Goal: Task Accomplishment & Management: Use online tool/utility

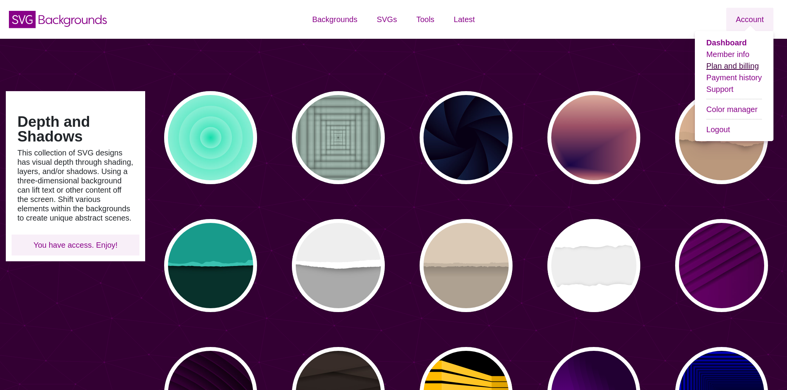
click at [741, 66] on link "Plan and billing" at bounding box center [733, 66] width 53 height 9
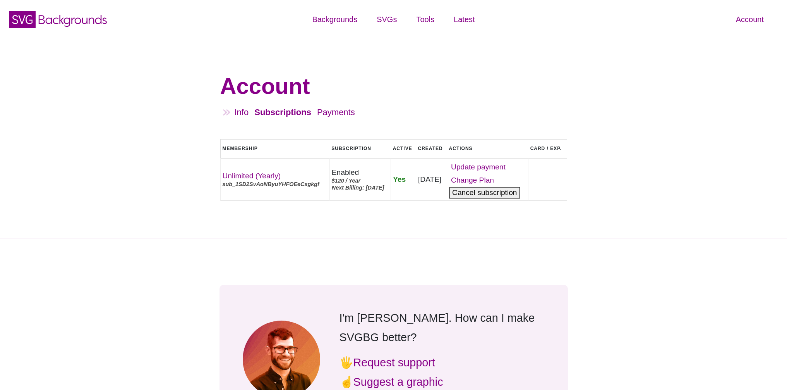
click at [496, 198] on button "Cancel" at bounding box center [484, 193] width 71 height 12
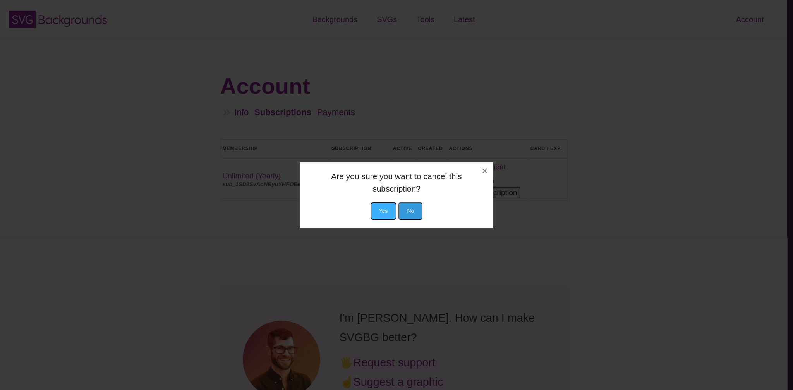
click at [381, 205] on button "Yes" at bounding box center [384, 210] width 26 height 17
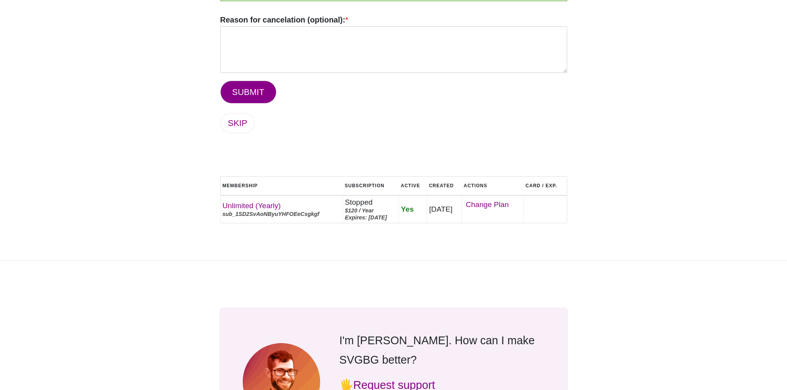
scroll to position [340, 0]
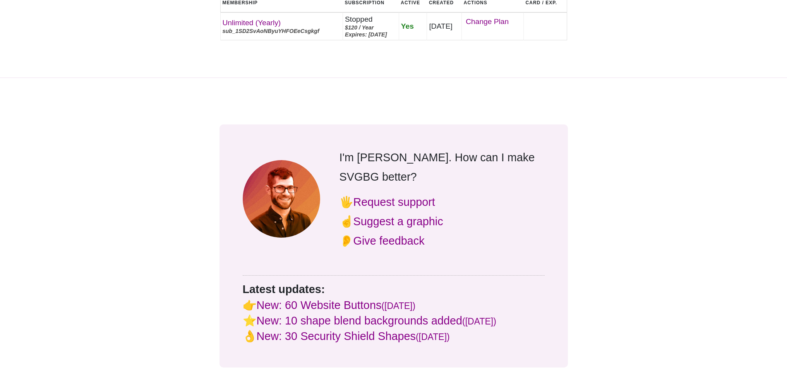
click at [153, 208] on div "I'm Matt. How can I make SVGBG better? 🖐 Request support ☝ Suggest a graphic 👂 …" at bounding box center [393, 246] width 787 height 336
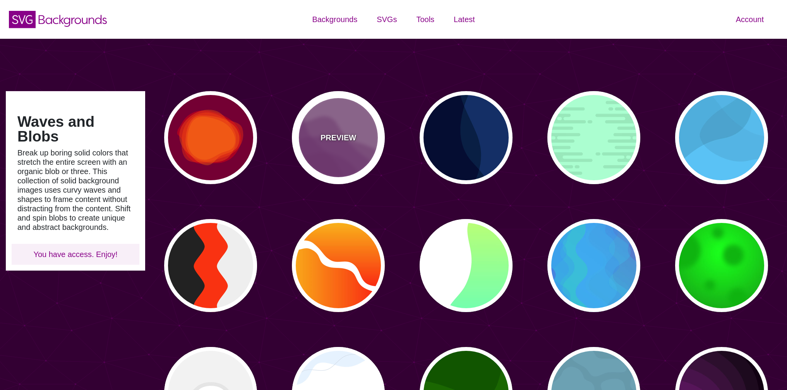
click at [353, 139] on p "PREVIEW" at bounding box center [339, 138] width 36 height 12
type input "#AA77AA"
type input "#7F3681"
type input "0"
type input "0.5"
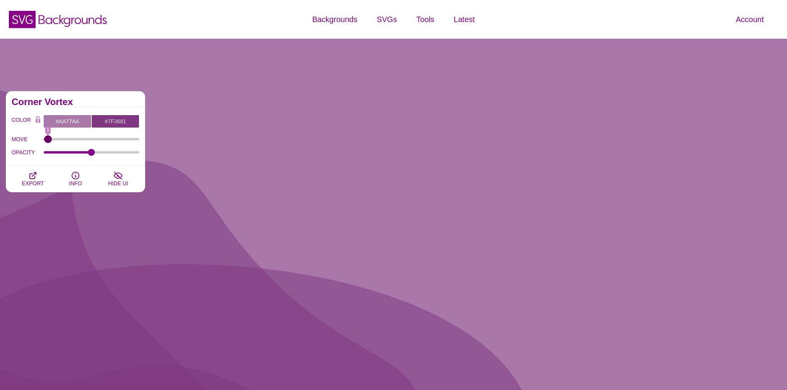
drag, startPoint x: 46, startPoint y: 139, endPoint x: 48, endPoint y: 144, distance: 4.9
type input "1"
click at [48, 141] on input "MOVE" at bounding box center [92, 138] width 96 height 3
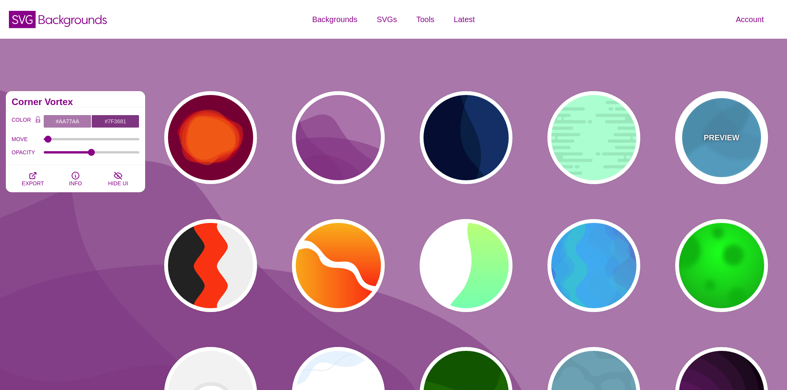
click at [733, 134] on p "PREVIEW" at bounding box center [722, 138] width 36 height 12
type input "#44CCFF"
type input "#000000"
type input "0"
type input "0.1"
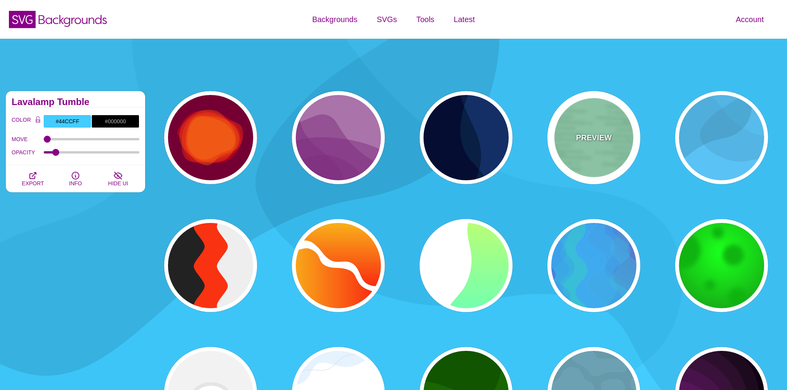
click at [614, 139] on div "PREVIEW" at bounding box center [593, 137] width 93 height 93
type input "#A6FFD0"
type input "#96E6BC"
type input "0"
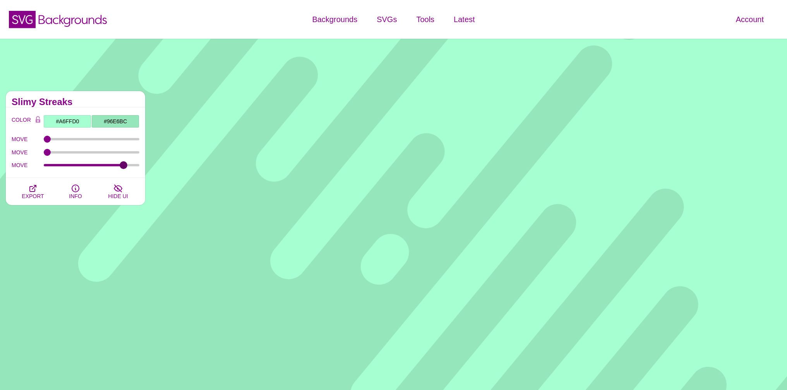
drag, startPoint x: 46, startPoint y: 165, endPoint x: 123, endPoint y: 168, distance: 77.5
type input "86"
click at [123, 166] on input "MOVE" at bounding box center [92, 164] width 96 height 3
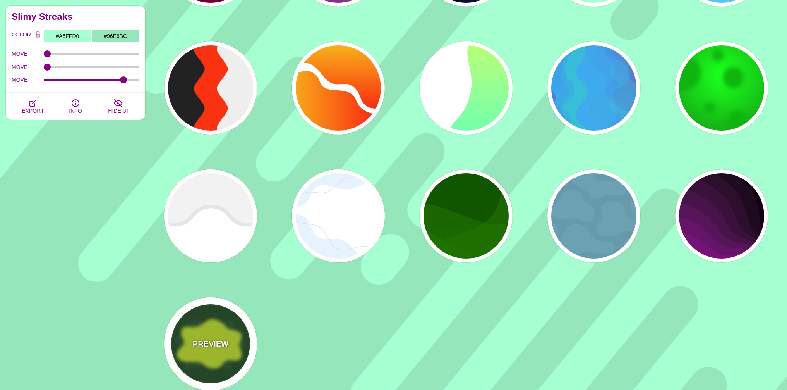
click at [215, 338] on p "PREVIEW" at bounding box center [211, 344] width 36 height 12
type input "#14461A"
type input "#C4EA21"
type input "#FFFFFF"
type input "3"
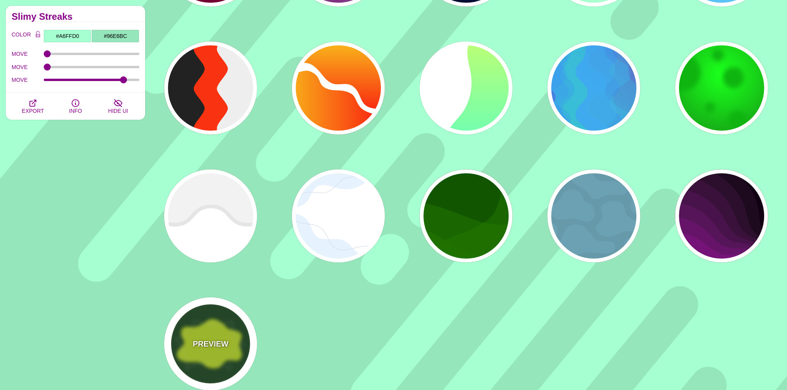
type input "1"
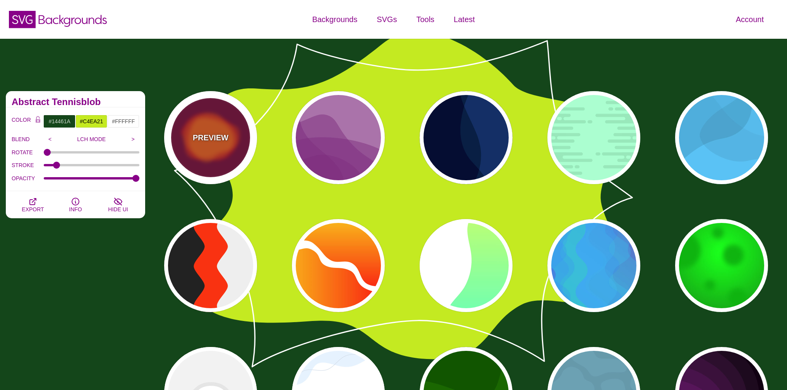
click at [213, 163] on div "PREVIEW" at bounding box center [210, 137] width 93 height 93
type input "#770033"
type input "#FF0000"
type input "#FF7700"
type input "2000"
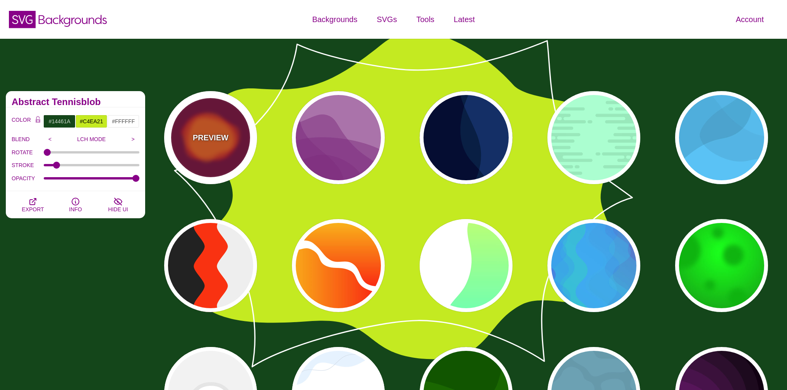
type input "0.5"
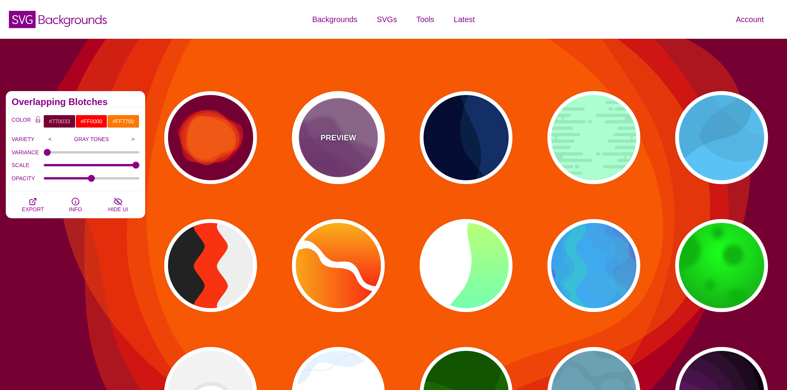
click at [356, 136] on div "PREVIEW" at bounding box center [338, 137] width 93 height 93
type input "#AA77AA"
type input "#7F3681"
type input "0.5"
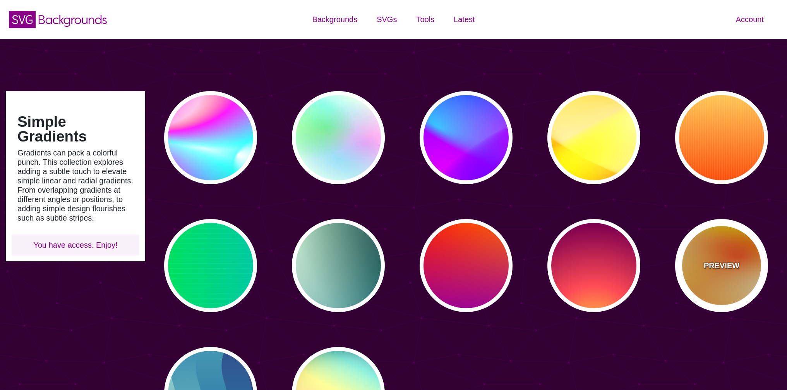
scroll to position [46, 0]
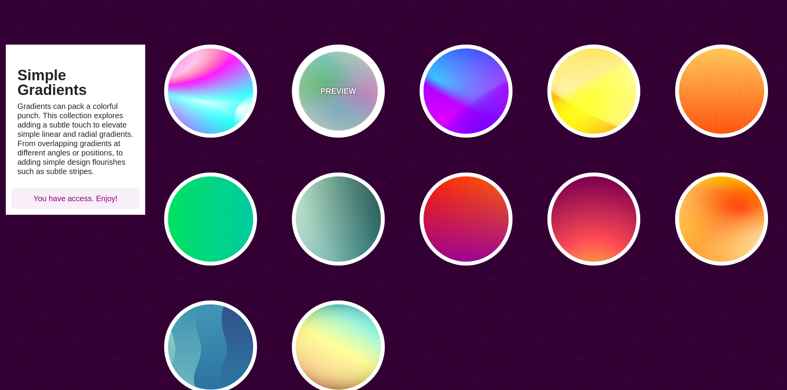
click at [367, 89] on div "PREVIEW" at bounding box center [338, 91] width 93 height 93
type input "#FFFFEE"
type input "#00FFFF"
type input "#00FF00"
type input "#FF00FF"
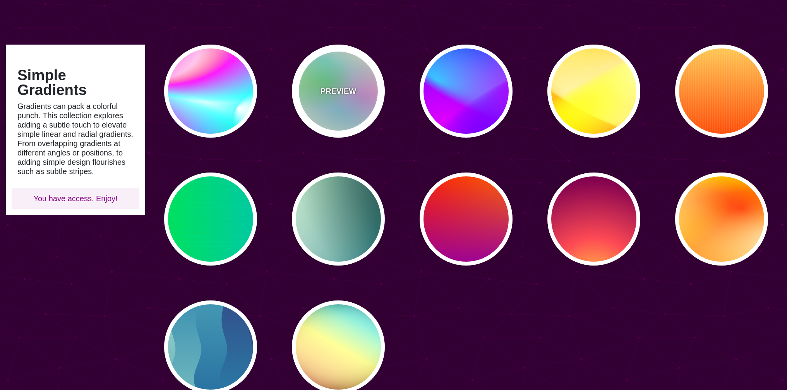
type input "40"
type input "30"
type input "40"
type input "0.4"
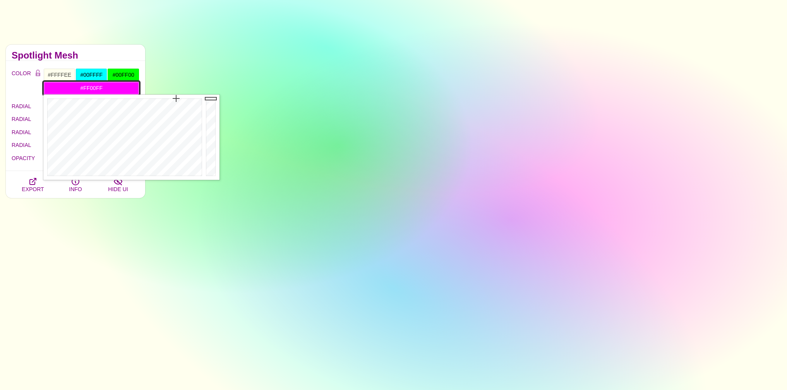
click at [109, 94] on input "#FF00FF" at bounding box center [91, 87] width 96 height 13
drag, startPoint x: 174, startPoint y: 121, endPoint x: 145, endPoint y: 106, distance: 32.6
click at [145, 106] on div at bounding box center [123, 136] width 161 height 85
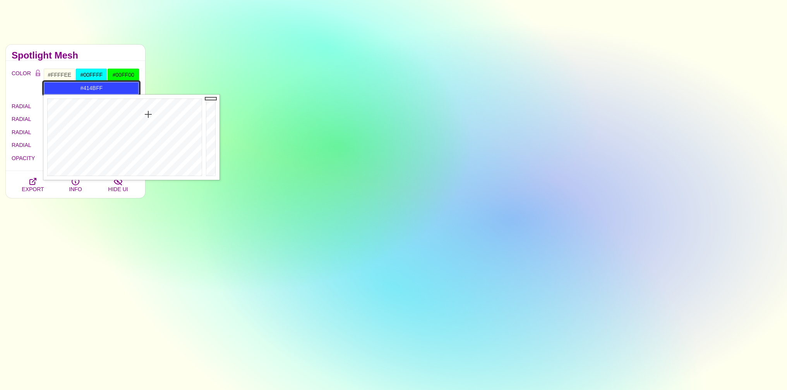
drag, startPoint x: 145, startPoint y: 107, endPoint x: 149, endPoint y: 118, distance: 11.9
click at [149, 118] on div at bounding box center [123, 136] width 161 height 85
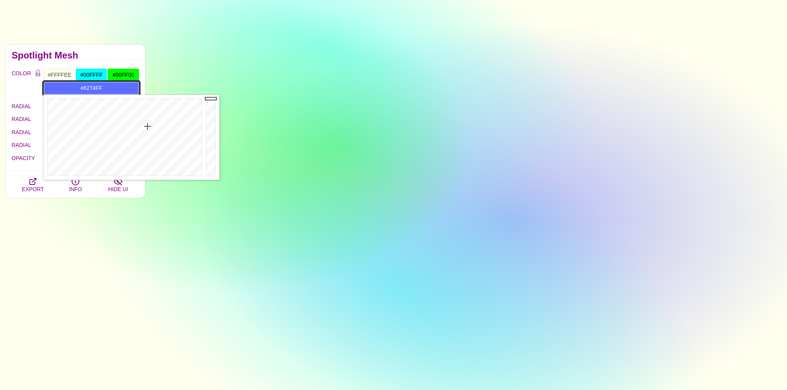
drag, startPoint x: 151, startPoint y: 117, endPoint x: 148, endPoint y: 128, distance: 11.3
click at [148, 128] on div at bounding box center [123, 136] width 161 height 85
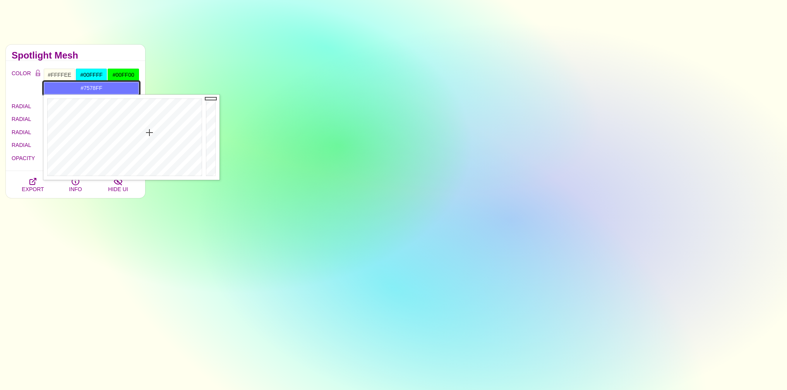
type input "#777AFF"
click at [150, 134] on div at bounding box center [123, 136] width 161 height 85
click at [55, 48] on div "Spotlight Mesh" at bounding box center [75, 53] width 139 height 16
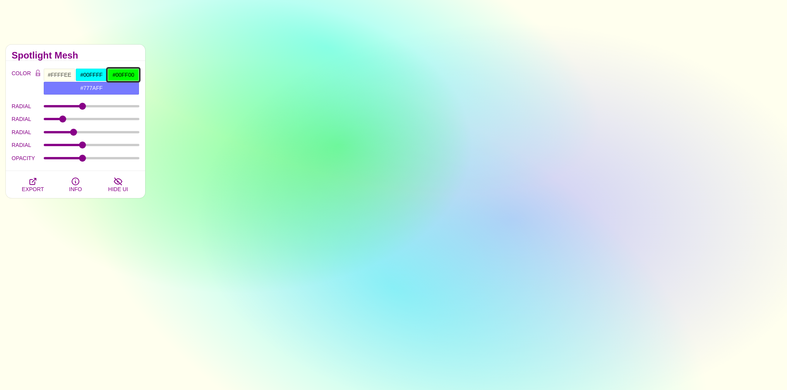
click at [120, 71] on input "#00FF00" at bounding box center [123, 74] width 32 height 13
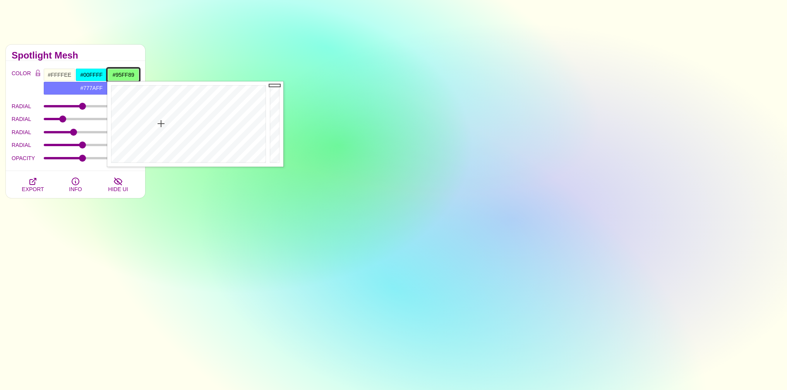
type input "#96FF8A"
drag, startPoint x: 164, startPoint y: 110, endPoint x: 160, endPoint y: 127, distance: 17.0
click at [160, 127] on div at bounding box center [187, 123] width 161 height 85
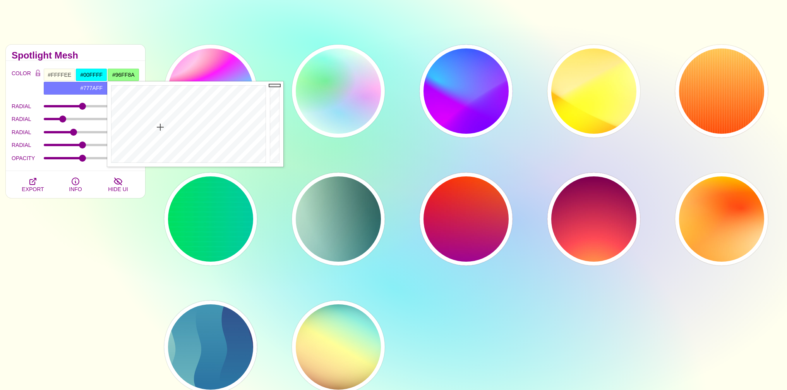
click at [134, 14] on div "Simple Gradients Gradients can pack a colorful punch. This collection explores …" at bounding box center [393, 241] width 787 height 499
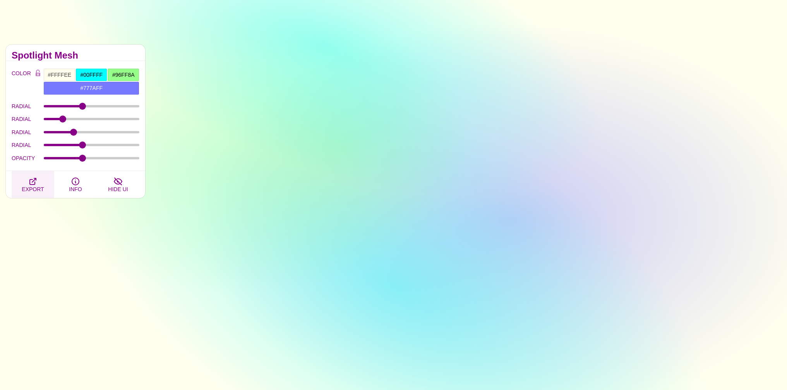
click at [38, 181] on button "EXPORT" at bounding box center [33, 184] width 43 height 27
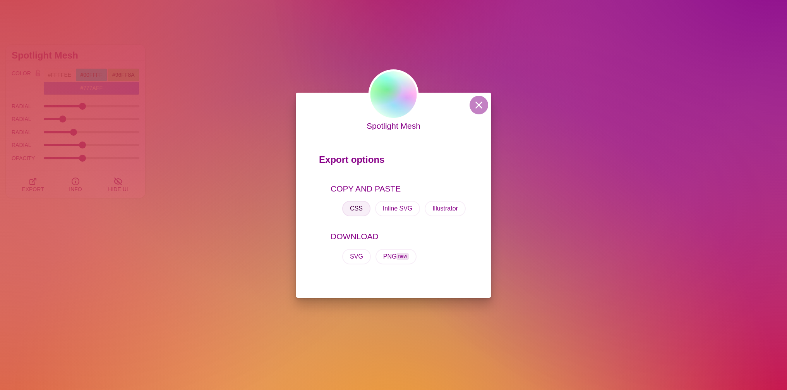
click at [356, 209] on button "CSS" at bounding box center [356, 208] width 28 height 15
click at [359, 209] on button "CSS" at bounding box center [356, 208] width 28 height 15
click at [252, 137] on div "Spotlight Mesh Export options COPY AND PASTE CSS Inline SVG Illustrator DOWNLOA…" at bounding box center [393, 195] width 787 height 390
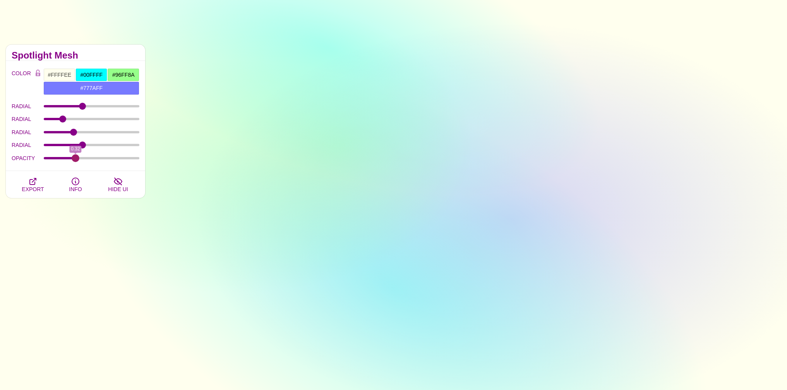
drag, startPoint x: 83, startPoint y: 156, endPoint x: 75, endPoint y: 163, distance: 10.4
type input "0.32"
click at [75, 160] on input "OPACITY" at bounding box center [92, 157] width 96 height 3
drag, startPoint x: 85, startPoint y: 142, endPoint x: 83, endPoint y: 153, distance: 11.0
type input "41.1"
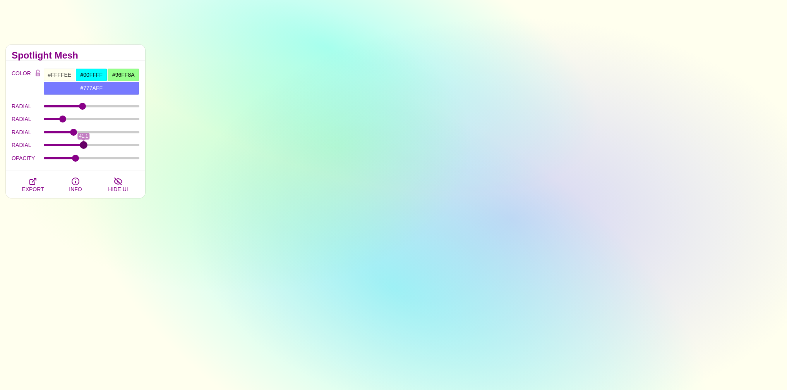
click at [83, 146] on input "RADIAL" at bounding box center [92, 144] width 96 height 3
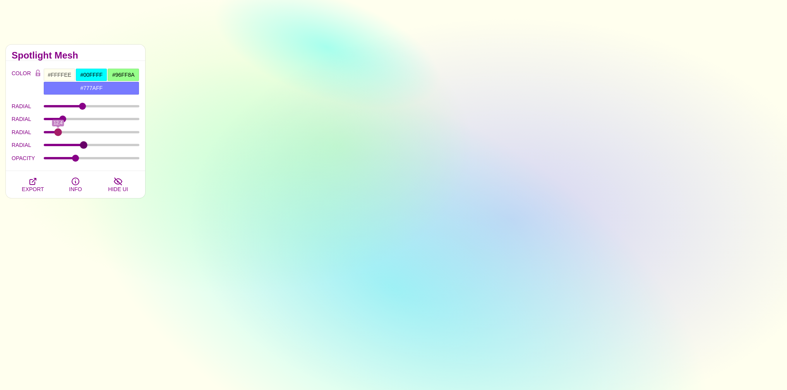
drag, startPoint x: 74, startPoint y: 129, endPoint x: 58, endPoint y: 134, distance: 17.1
type input "12.4"
click at [58, 134] on input "RADIAL" at bounding box center [92, 131] width 96 height 3
drag, startPoint x: 86, startPoint y: 106, endPoint x: 79, endPoint y: 111, distance: 8.0
type input "36.6"
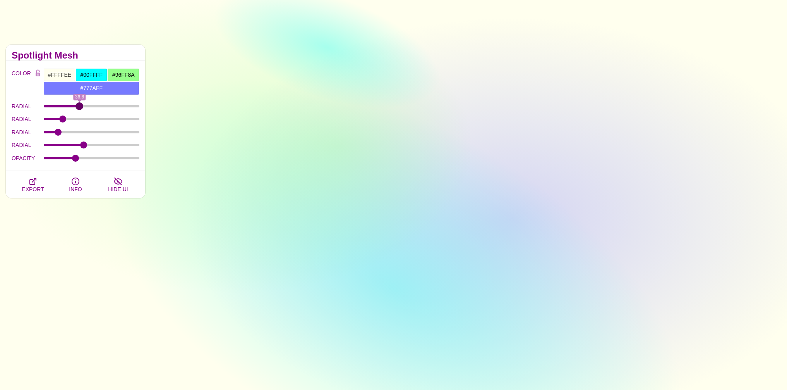
click at [79, 108] on input "RADIAL" at bounding box center [92, 106] width 96 height 3
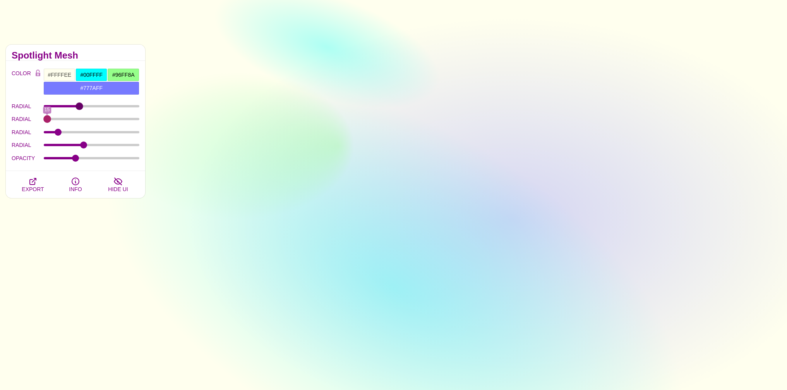
drag, startPoint x: 62, startPoint y: 117, endPoint x: 36, endPoint y: 125, distance: 27.6
type input "15"
click at [44, 120] on input "RADIAL" at bounding box center [92, 118] width 96 height 3
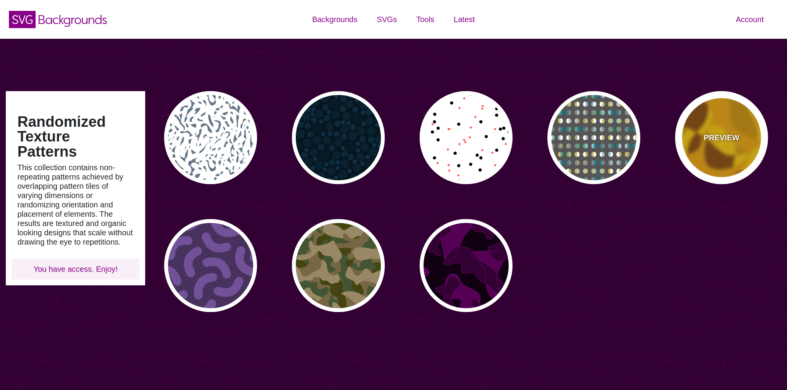
click at [699, 122] on div "PREVIEW" at bounding box center [721, 137] width 93 height 93
type input "#FFCC00"
type input "#884400"
type input "#EE9900"
type input "0"
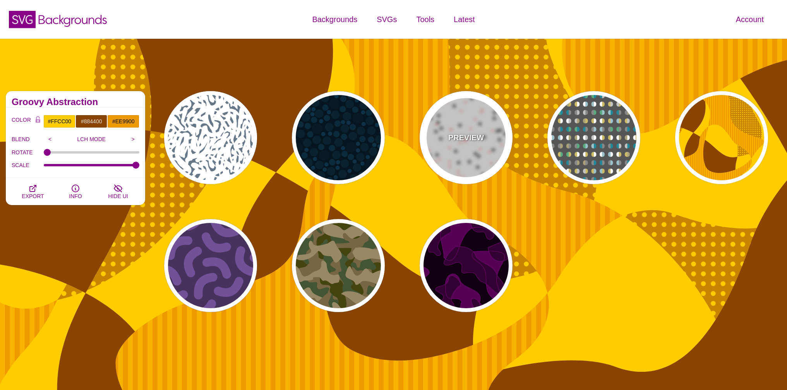
click at [457, 141] on p "PREVIEW" at bounding box center [466, 138] width 36 height 12
type input "#FFFFFF"
type input "#000000"
type input "#FF5E4F"
type input "30"
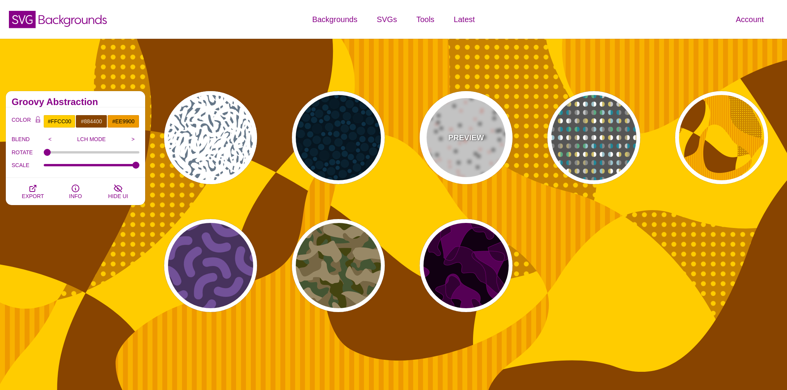
type input "20"
type input "0"
type input "0.25"
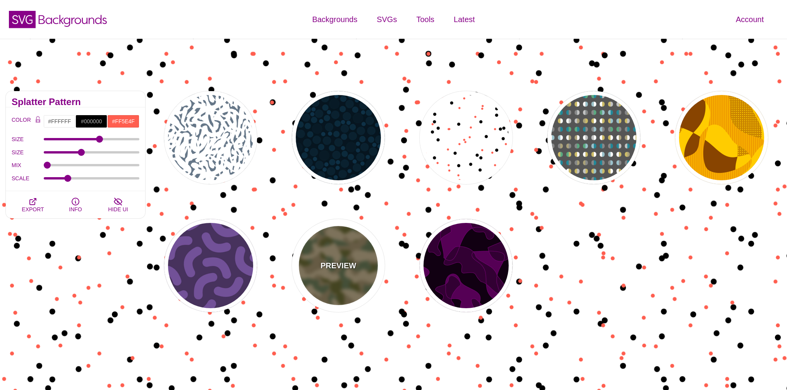
click at [326, 248] on div "PREVIEW" at bounding box center [338, 265] width 93 height 93
type input "#776644"
type input "#444411"
type input "#445533"
type input "#998866"
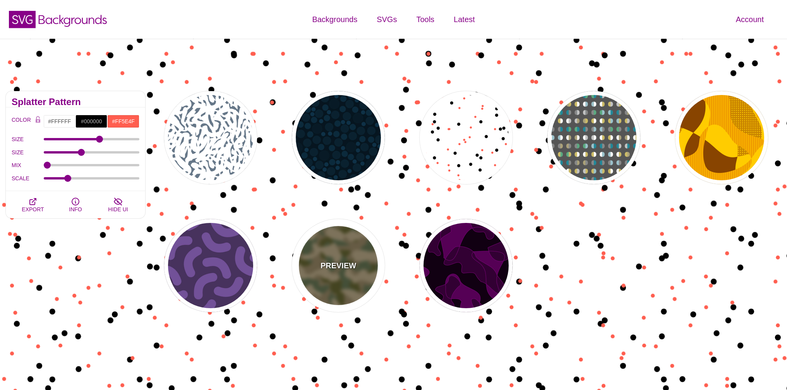
type input "1"
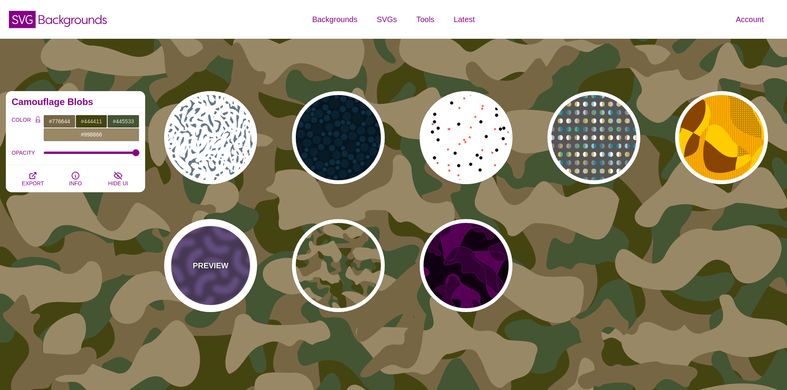
click at [198, 263] on p "PREVIEW" at bounding box center [211, 265] width 36 height 12
type input "#46315D"
type input "#735098"
type input "0"
type input "0.3"
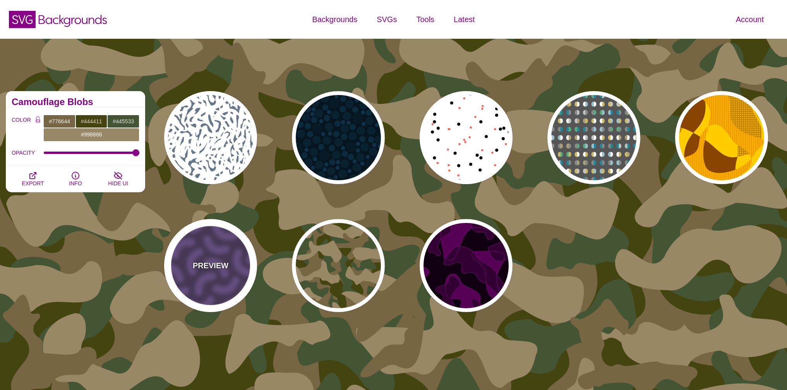
type input "30"
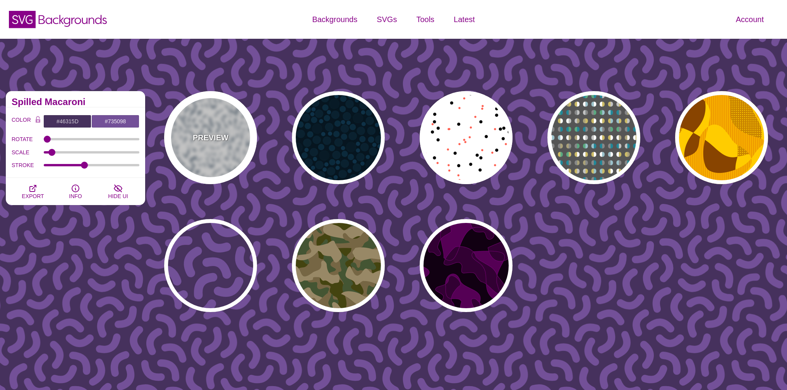
click at [190, 127] on div "PREVIEW" at bounding box center [210, 137] width 93 height 93
type input "#FFFFFF"
type input "#667788"
type input "#FFFFFF"
type input "0"
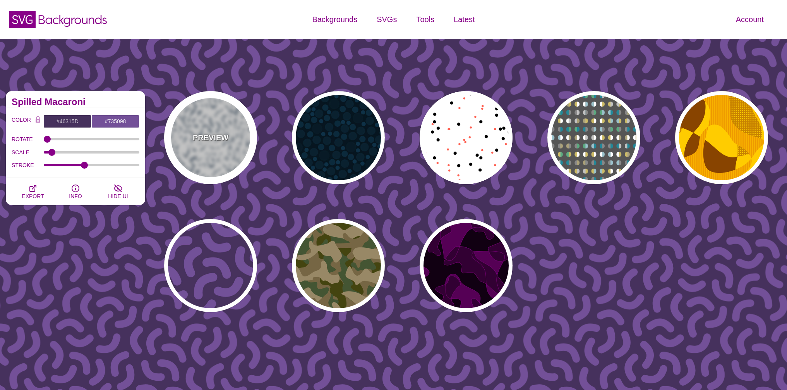
type input "5"
type input "1"
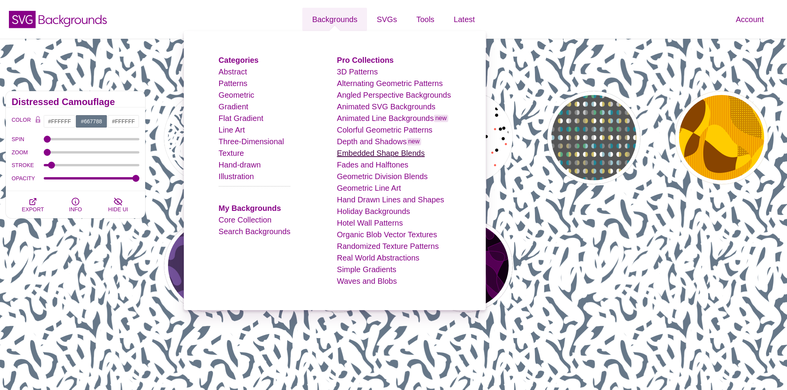
click at [386, 154] on link "Embedded Shape Blends" at bounding box center [381, 153] width 88 height 9
click at [391, 152] on link "Embedded Shape Blends" at bounding box center [381, 153] width 88 height 9
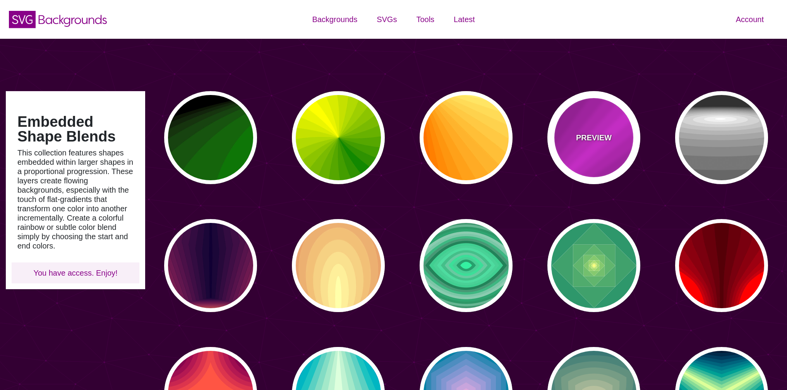
type input "#450057"
type input "#FFFFFF"
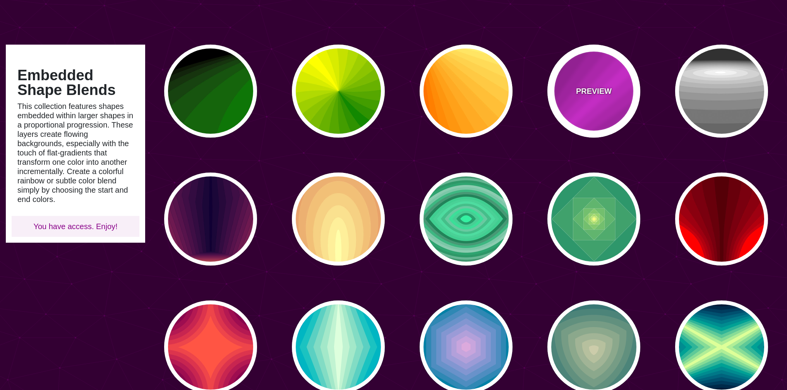
scroll to position [139, 0]
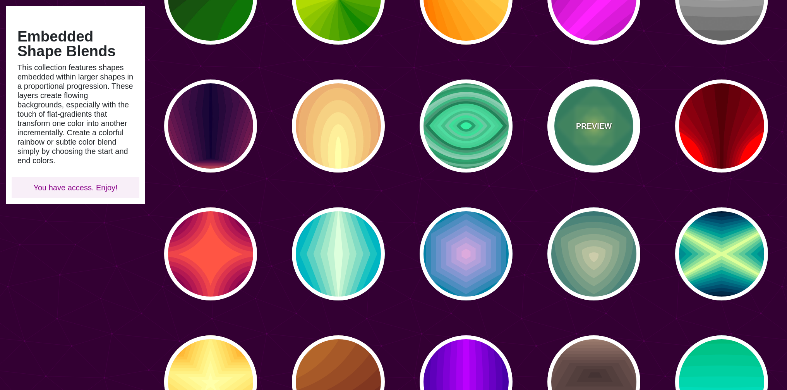
click at [606, 126] on p "PREVIEW" at bounding box center [594, 126] width 36 height 12
type input "#008266"
type input "#FFFF70"
type input "0"
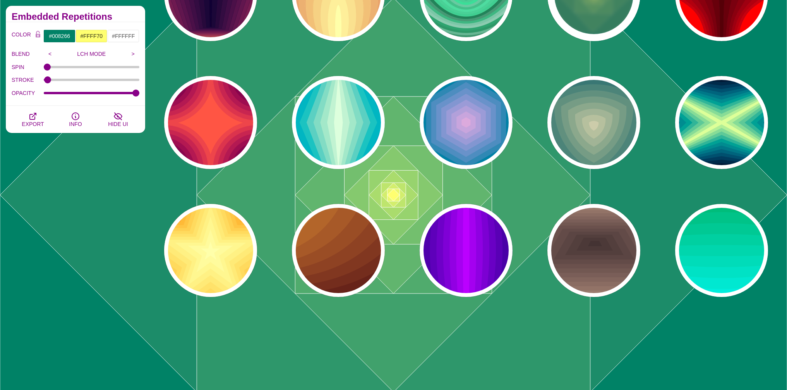
scroll to position [364, 0]
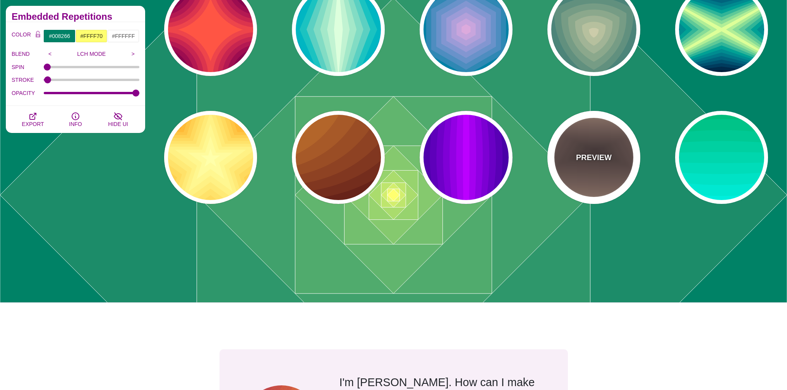
click at [550, 158] on div "PREVIEW" at bounding box center [593, 157] width 93 height 93
type input "#AA8877"
type input "#443333"
type input "1"
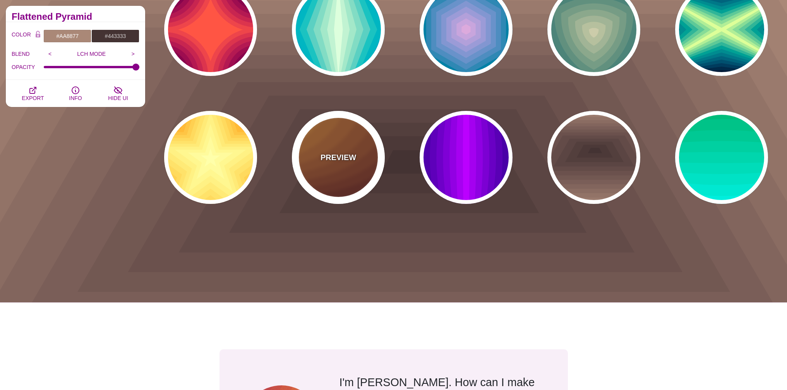
click at [334, 165] on div "PREVIEW" at bounding box center [338, 157] width 93 height 93
type input "#DD9933"
type input "#330000"
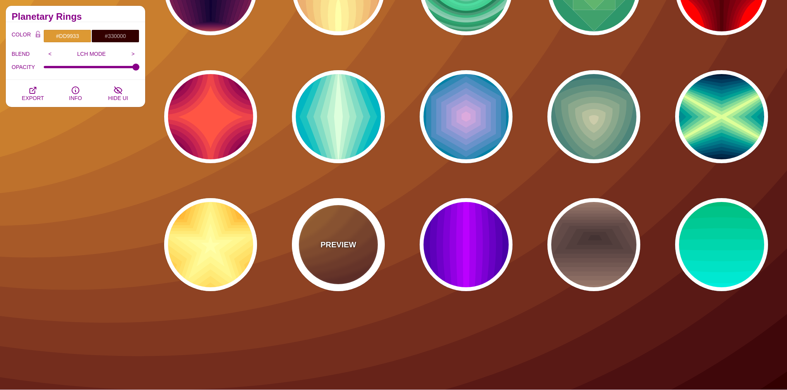
scroll to position [290, 0]
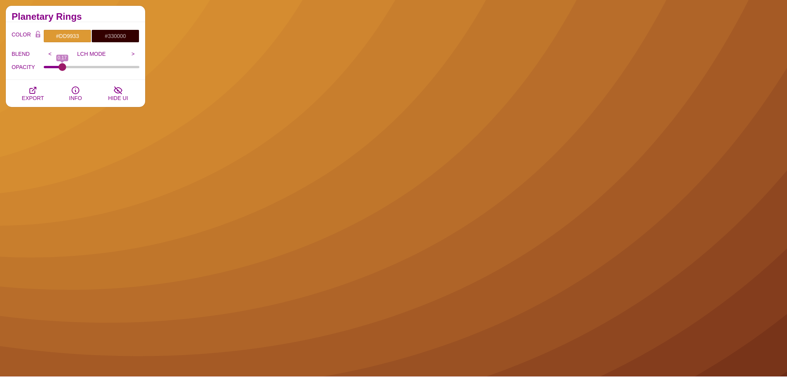
drag, startPoint x: 134, startPoint y: 66, endPoint x: 62, endPoint y: 74, distance: 72.5
type input "0.17"
click at [62, 69] on input "OPACITY" at bounding box center [92, 66] width 96 height 3
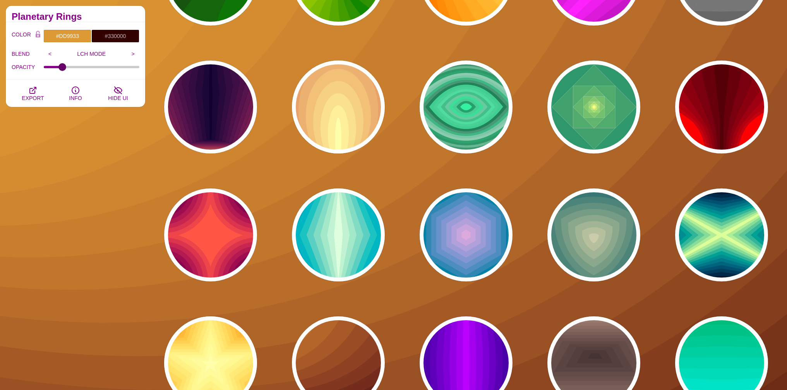
scroll to position [150, 0]
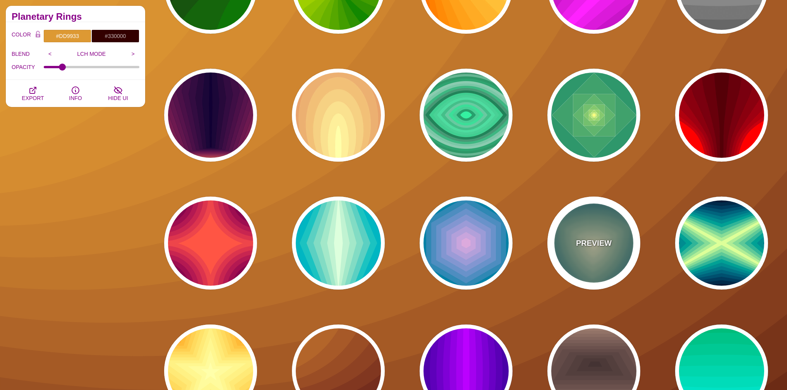
click at [588, 231] on div "PREVIEW" at bounding box center [593, 242] width 93 height 93
type input "#001133"
type input "#CCCCAA"
type input "1"
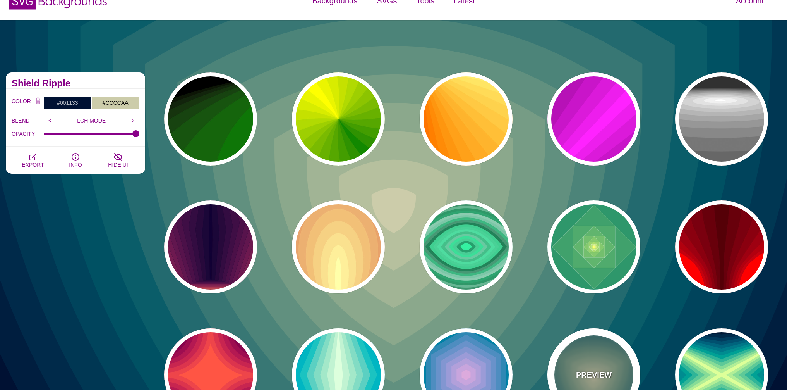
scroll to position [11, 0]
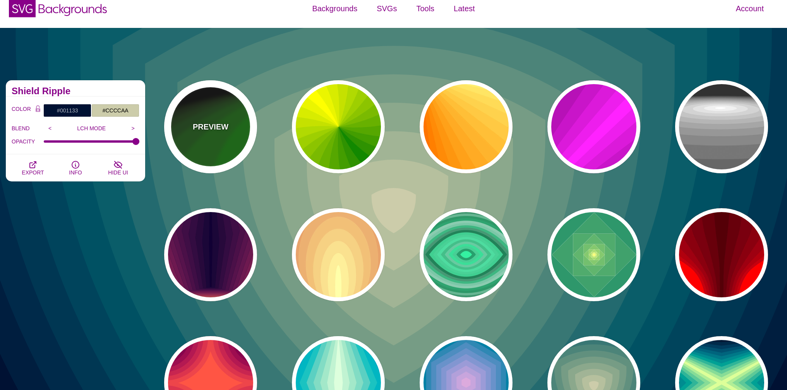
click at [221, 134] on div "PREVIEW" at bounding box center [210, 126] width 93 height 93
type input "#000000"
type input "#008800"
type input "0"
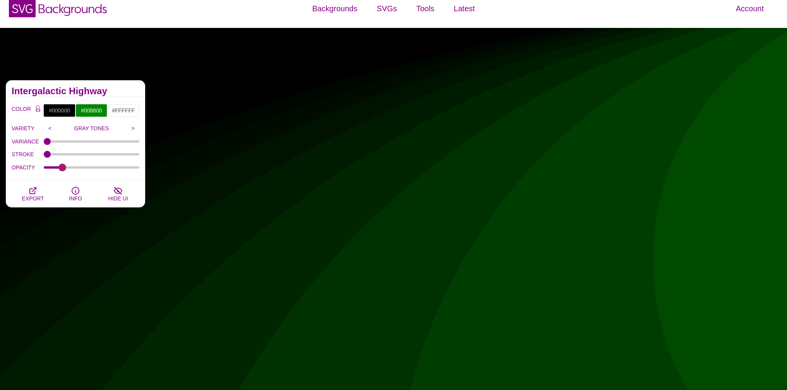
drag, startPoint x: 137, startPoint y: 169, endPoint x: 62, endPoint y: 173, distance: 75.2
type input "0.17"
click at [62, 169] on input "OPACITY" at bounding box center [92, 167] width 96 height 3
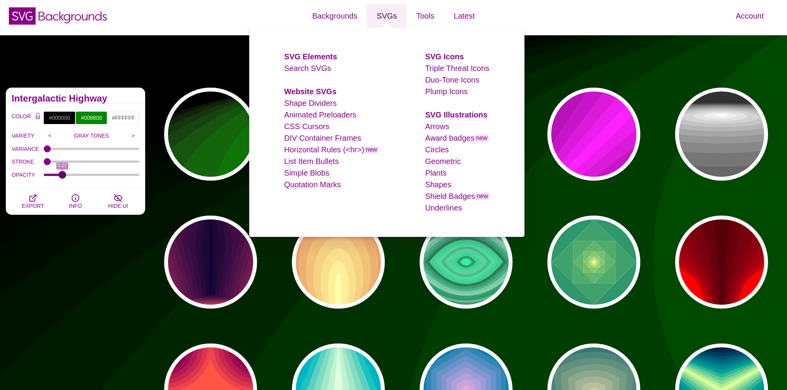
scroll to position [0, 0]
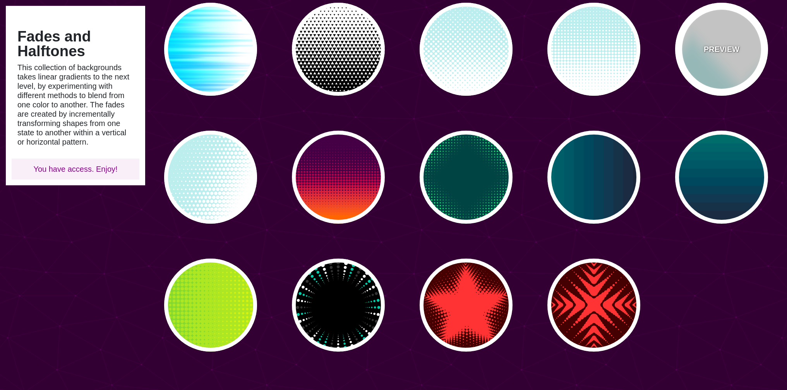
scroll to position [93, 0]
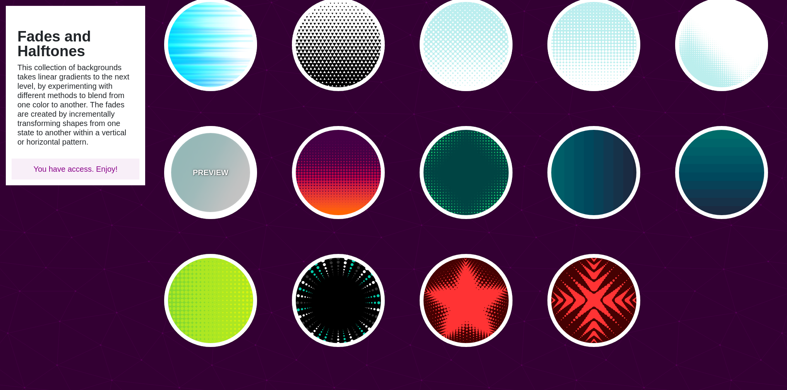
click at [218, 187] on div "PREVIEW" at bounding box center [210, 172] width 93 height 93
type input "#BBEEEE"
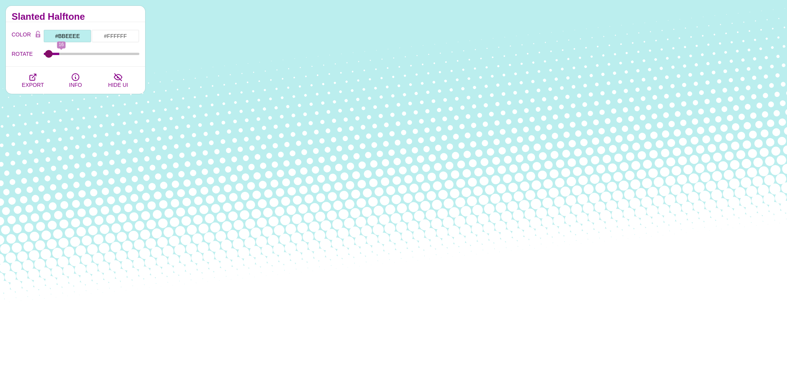
type input "0"
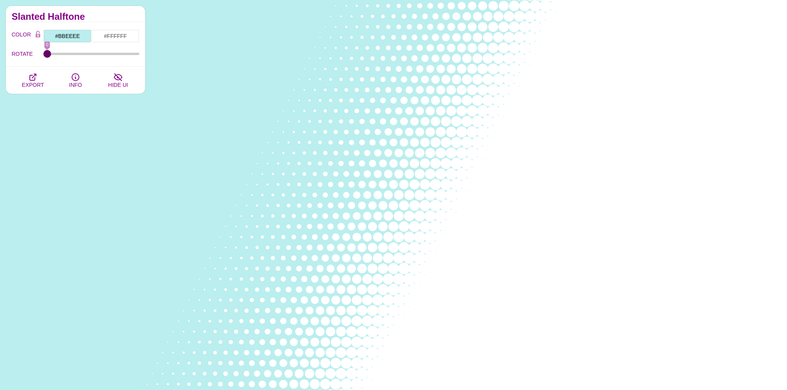
drag, startPoint x: 47, startPoint y: 55, endPoint x: 38, endPoint y: 61, distance: 11.7
click at [44, 55] on input "ROTATE" at bounding box center [92, 53] width 96 height 3
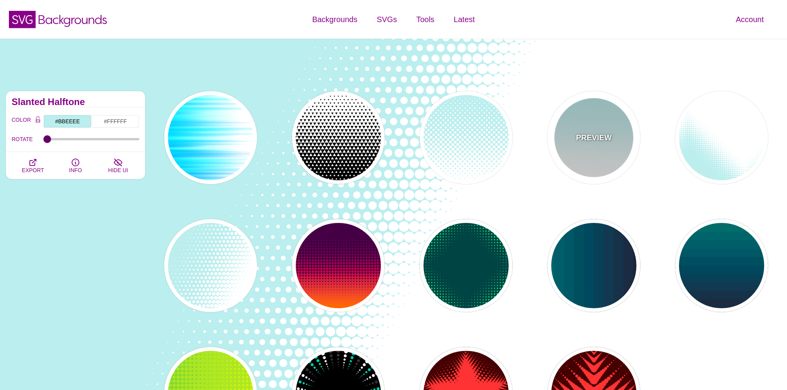
scroll to position [46, 0]
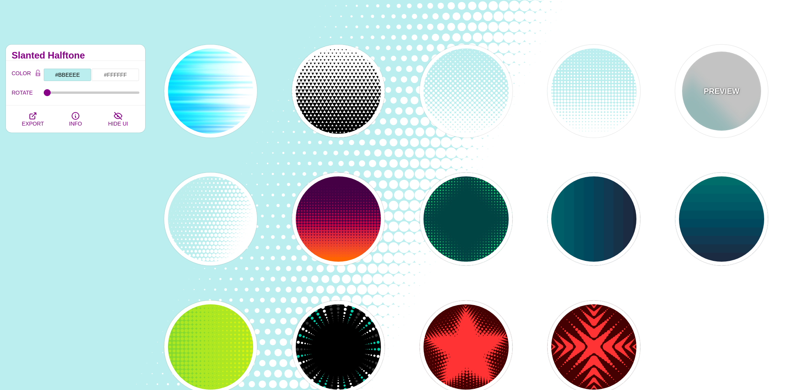
click at [728, 106] on div "PREVIEW" at bounding box center [721, 91] width 93 height 93
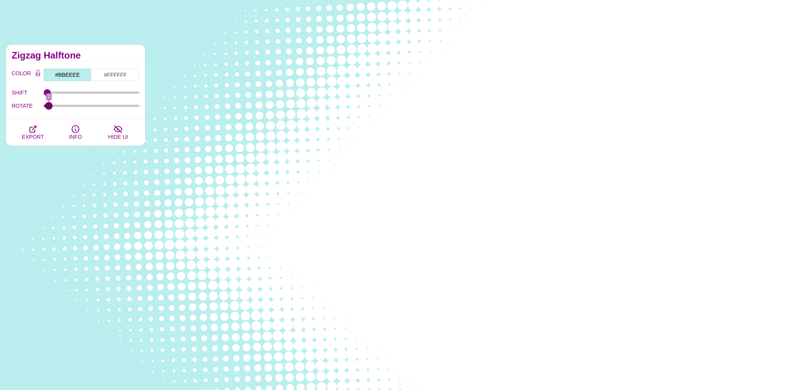
type input "0"
drag, startPoint x: 47, startPoint y: 106, endPoint x: 41, endPoint y: 113, distance: 9.1
click at [44, 107] on input "ROTATE" at bounding box center [92, 105] width 96 height 3
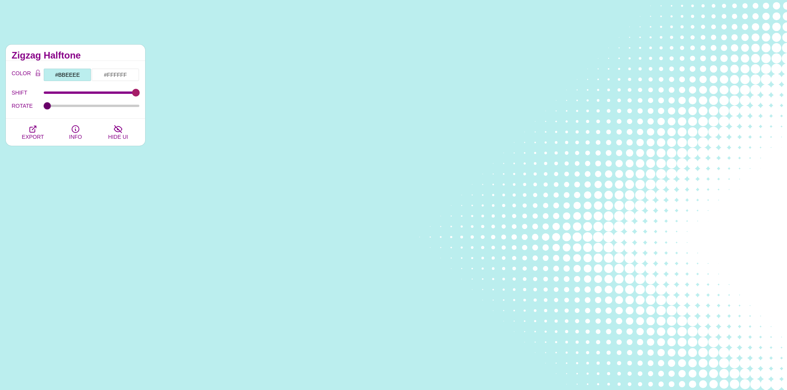
drag, startPoint x: 46, startPoint y: 91, endPoint x: 141, endPoint y: 94, distance: 94.5
type input "100"
click at [138, 94] on input "SHIFT" at bounding box center [92, 92] width 96 height 3
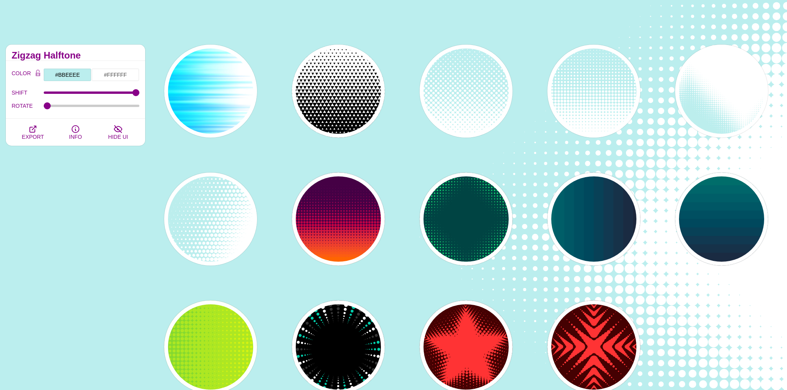
click at [51, 237] on div "Fades and Halftones This collection of backgrounds takes linear gradients to th…" at bounding box center [75, 219] width 151 height 360
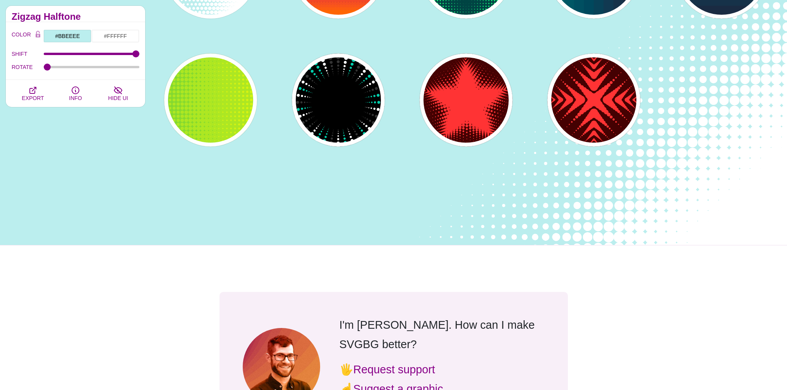
scroll to position [0, 0]
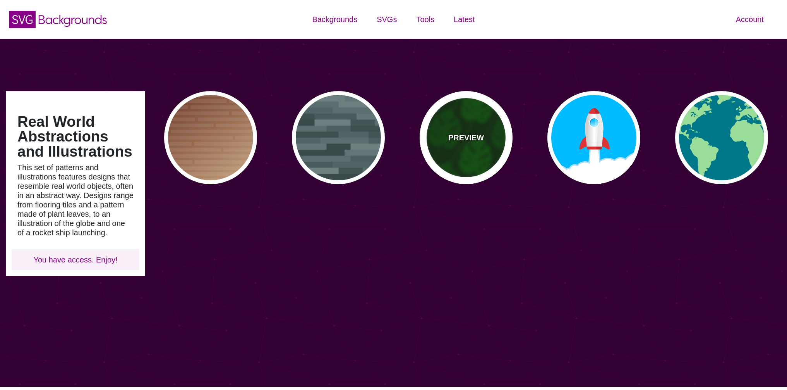
click at [497, 137] on div "PREVIEW" at bounding box center [466, 137] width 93 height 93
type input "#002200"
type input "#004400"
type input "#005500"
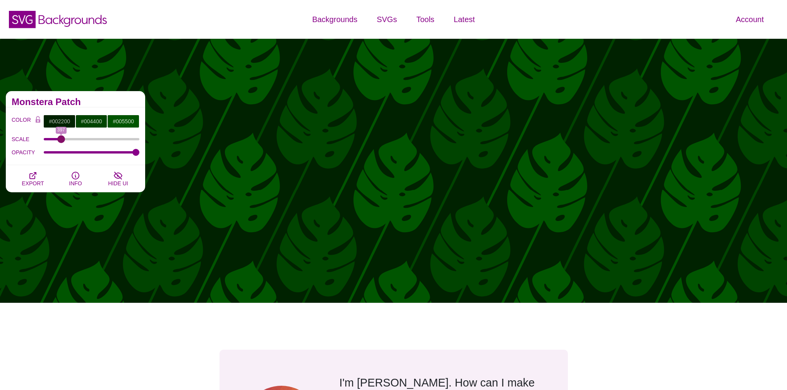
drag, startPoint x: 54, startPoint y: 137, endPoint x: 61, endPoint y: 142, distance: 8.6
type input "397"
click at [61, 141] on input "SCALE" at bounding box center [92, 138] width 96 height 3
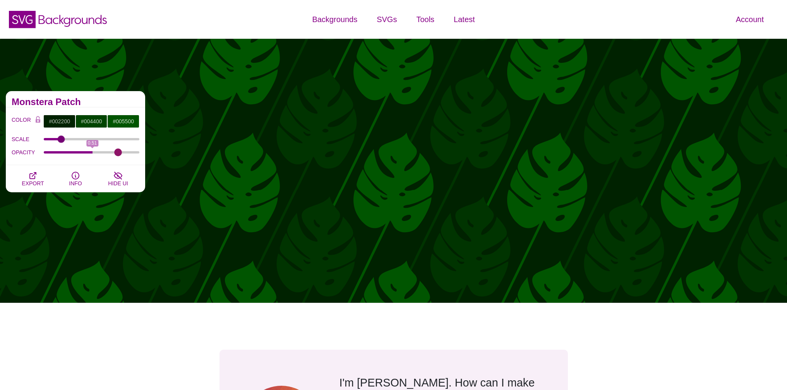
type input "1"
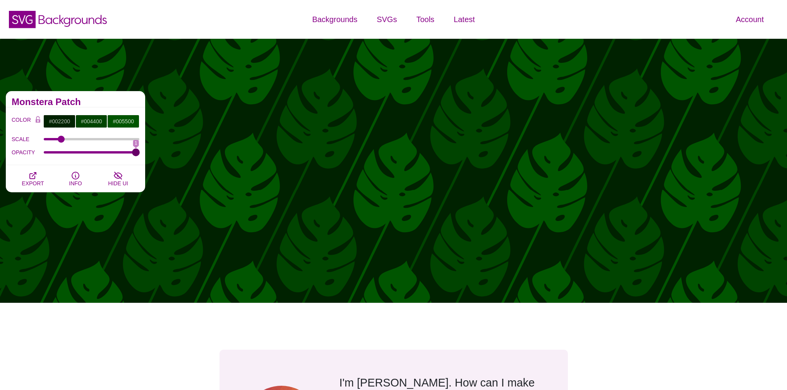
drag, startPoint x: 134, startPoint y: 153, endPoint x: 178, endPoint y: 166, distance: 45.7
click at [140, 154] on input "OPACITY" at bounding box center [92, 152] width 96 height 3
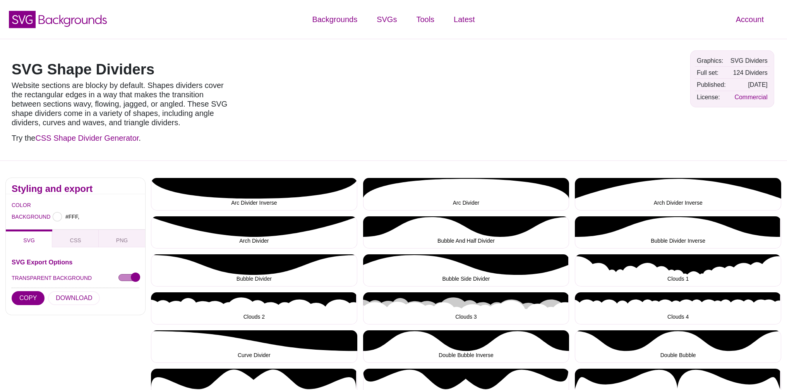
type input "#FFFFFF"
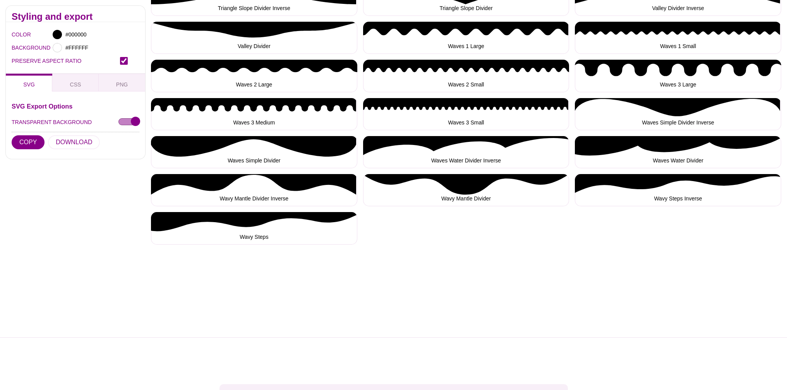
scroll to position [1572, 0]
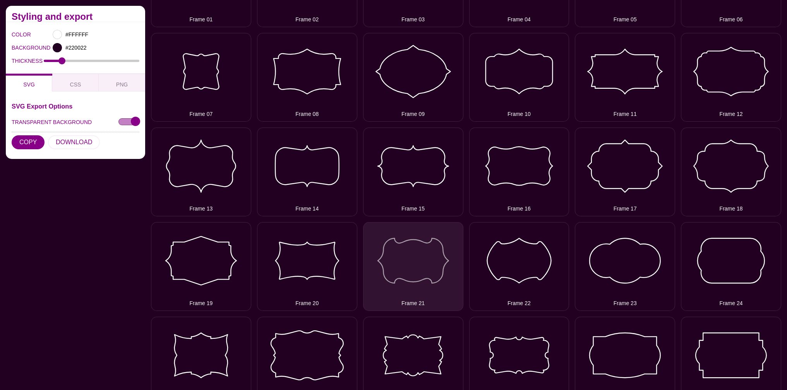
scroll to position [26, 0]
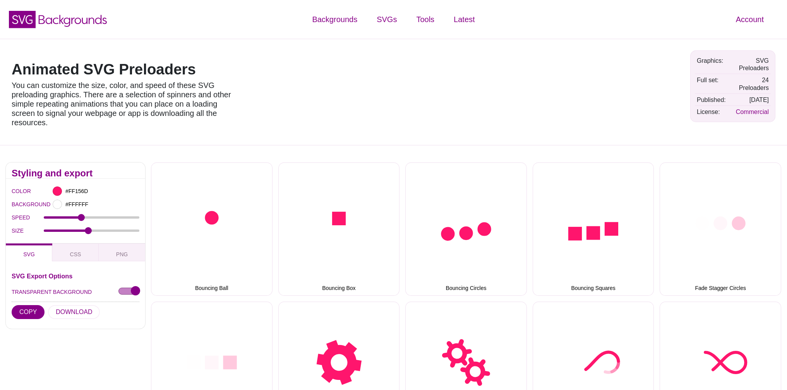
click at [610, 88] on div at bounding box center [515, 92] width 340 height 94
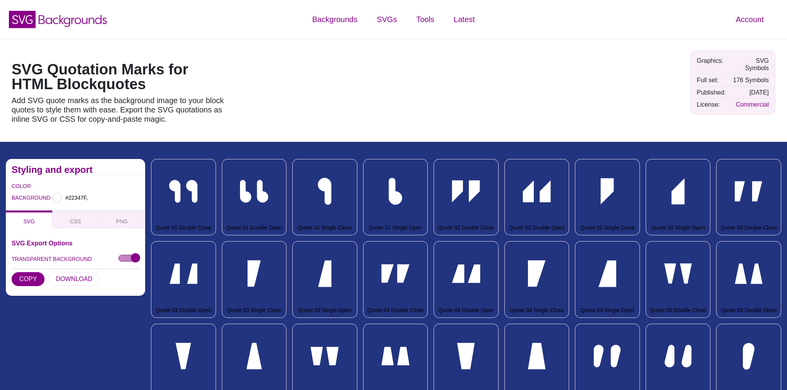
type input "#22347F"
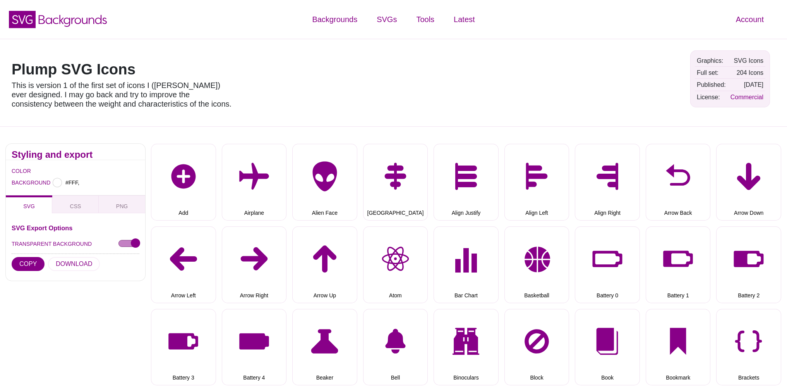
type input "#FFFFFF"
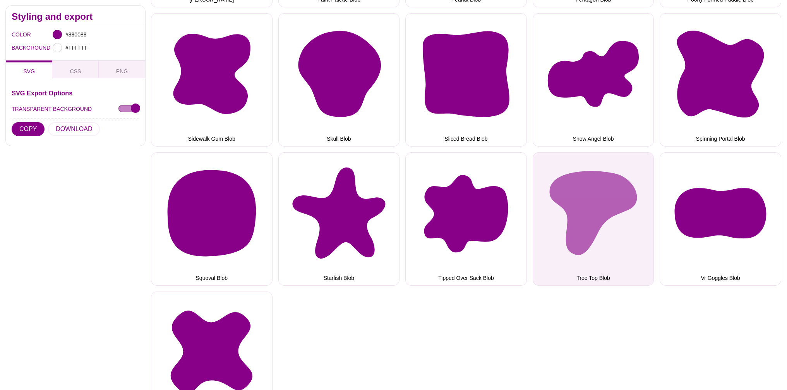
scroll to position [873, 0]
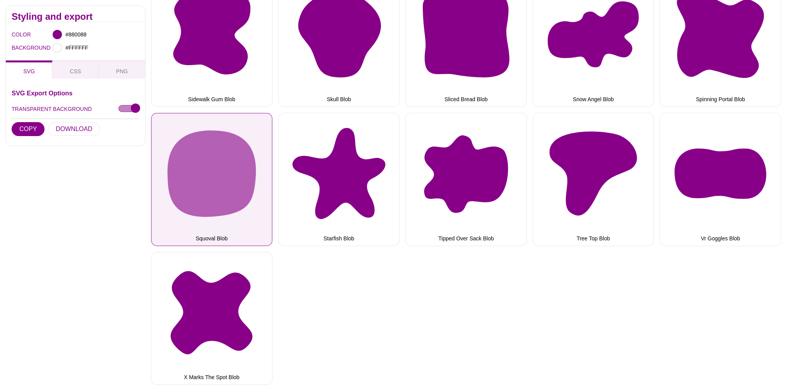
click at [182, 179] on button "Squoval Blob" at bounding box center [212, 179] width 122 height 133
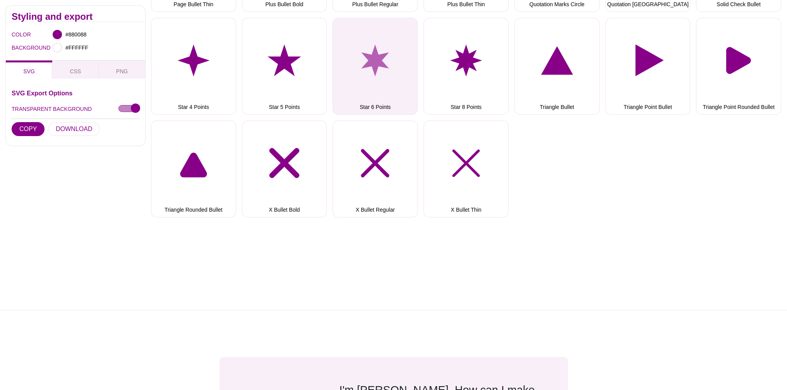
scroll to position [892, 0]
